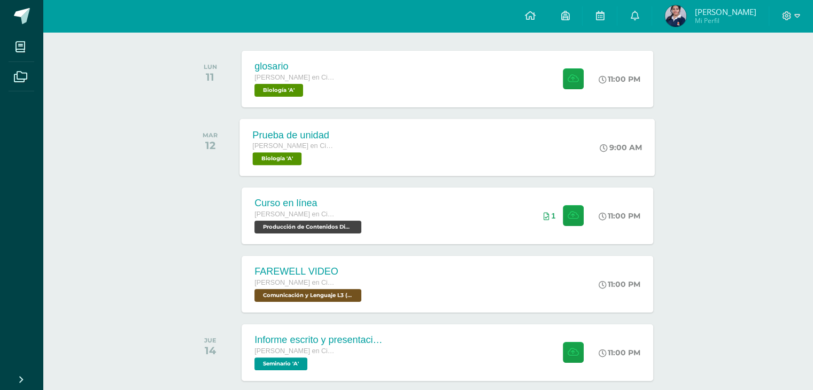
scroll to position [212, 0]
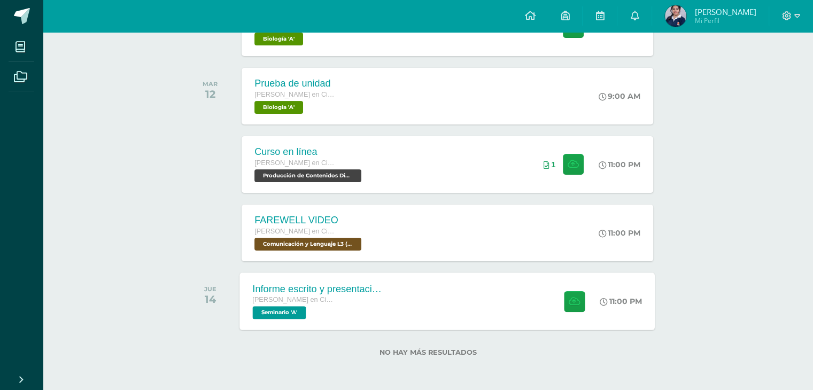
click at [336, 316] on div "Quinto Quinto Bachillerato en Ciencias y Letras con Orientación en Computación …" at bounding box center [317, 307] width 129 height 25
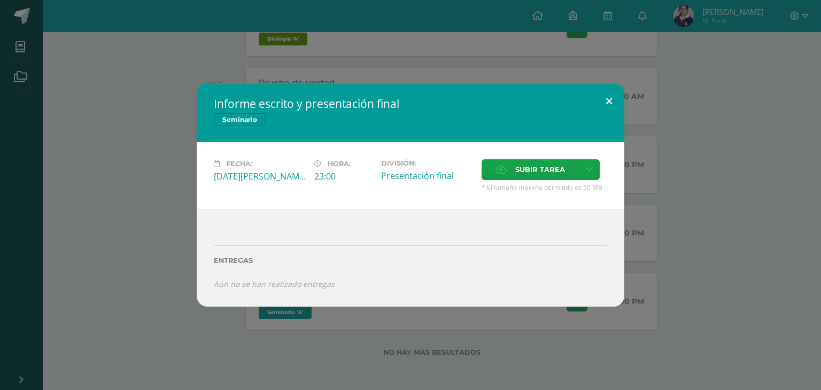
click at [610, 95] on button at bounding box center [609, 101] width 30 height 36
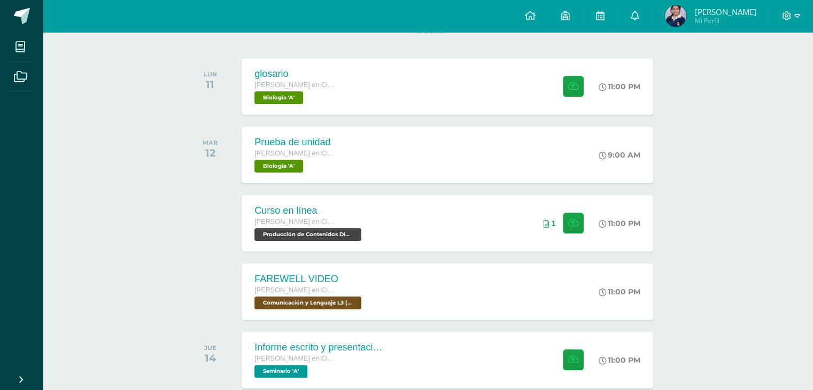
scroll to position [51, 0]
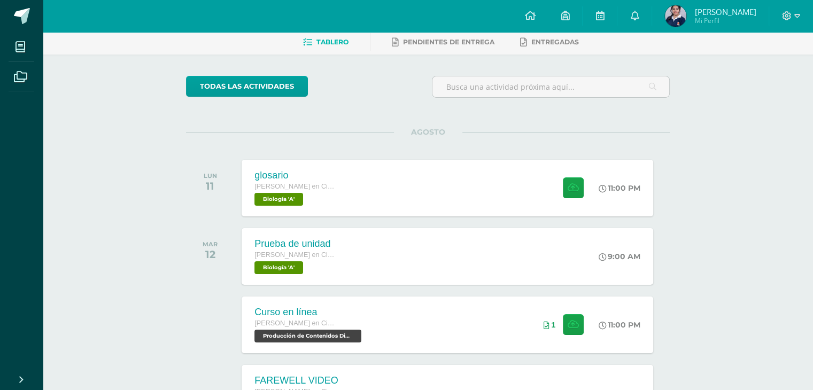
click at [717, 14] on span "[PERSON_NAME]" at bounding box center [724, 11] width 61 height 11
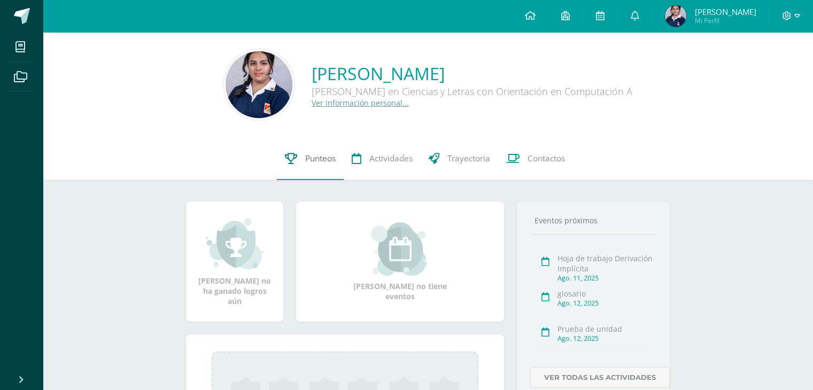
click at [306, 171] on link "Punteos" at bounding box center [310, 158] width 67 height 43
